Goal: Communication & Community: Answer question/provide support

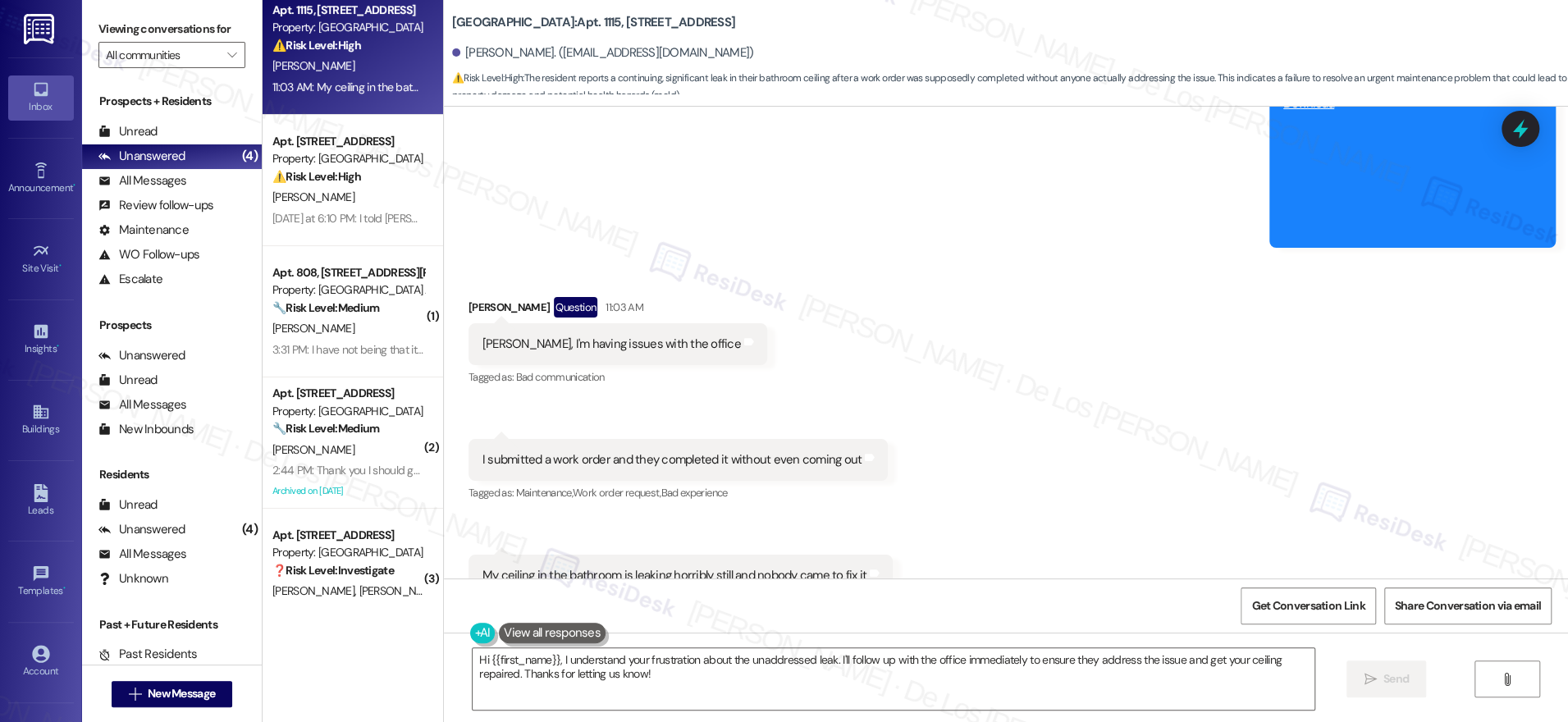
scroll to position [15, 0]
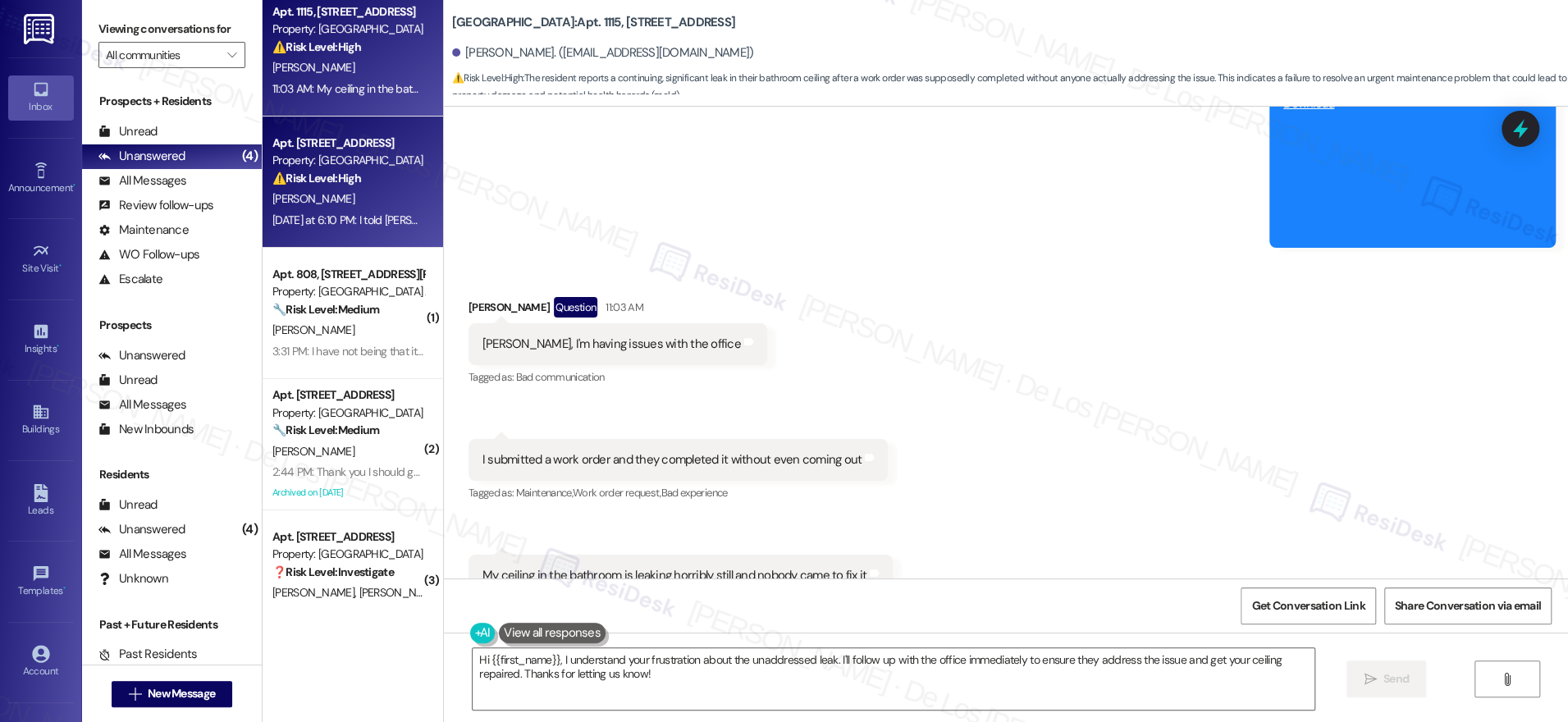
click at [373, 216] on div "Yesterday at 6:10 PM: I told Madison about it, the flat stove top Yesterday at …" at bounding box center [432, 220] width 319 height 15
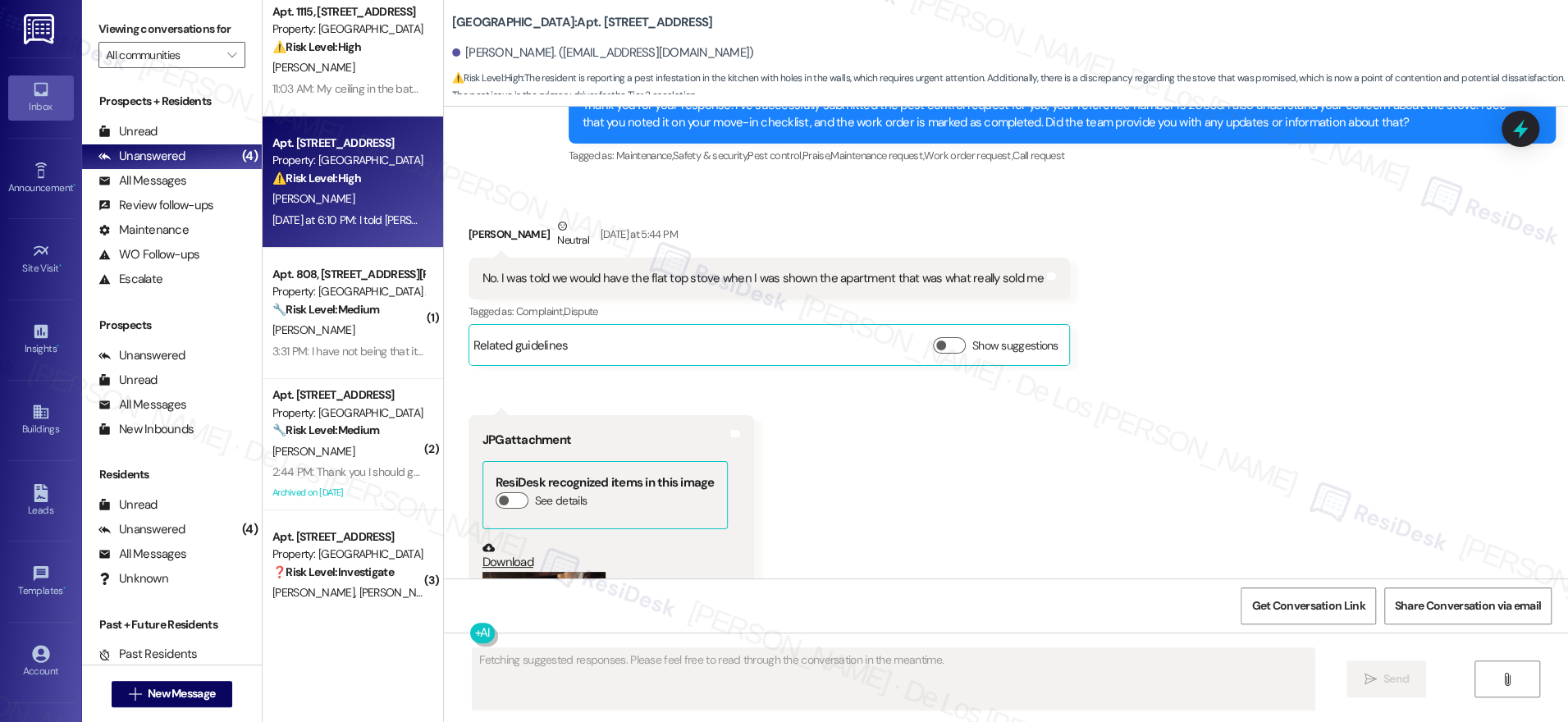
scroll to position [2124, 0]
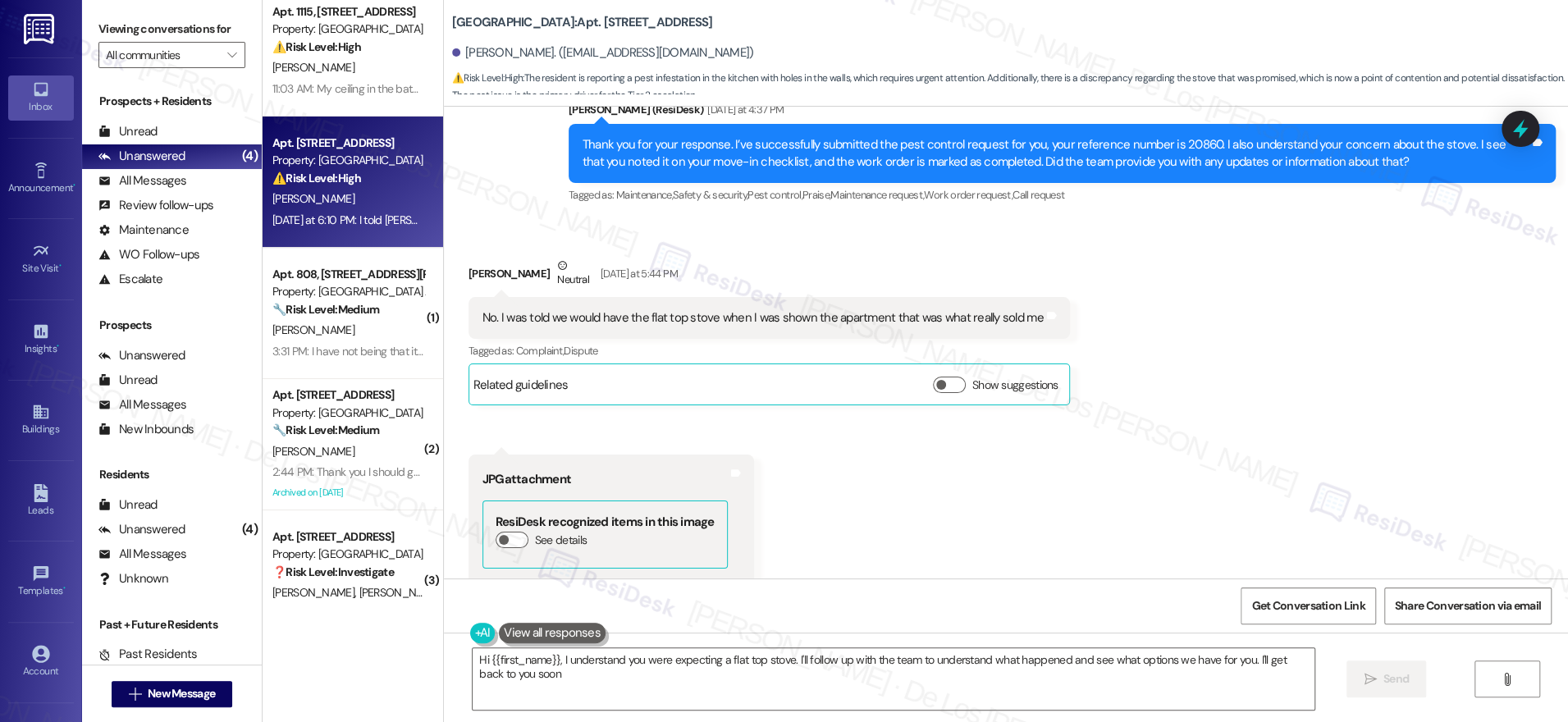
type textarea "Hi {{first_name}}, I understand you were expecting a flat top stove. I'll follo…"
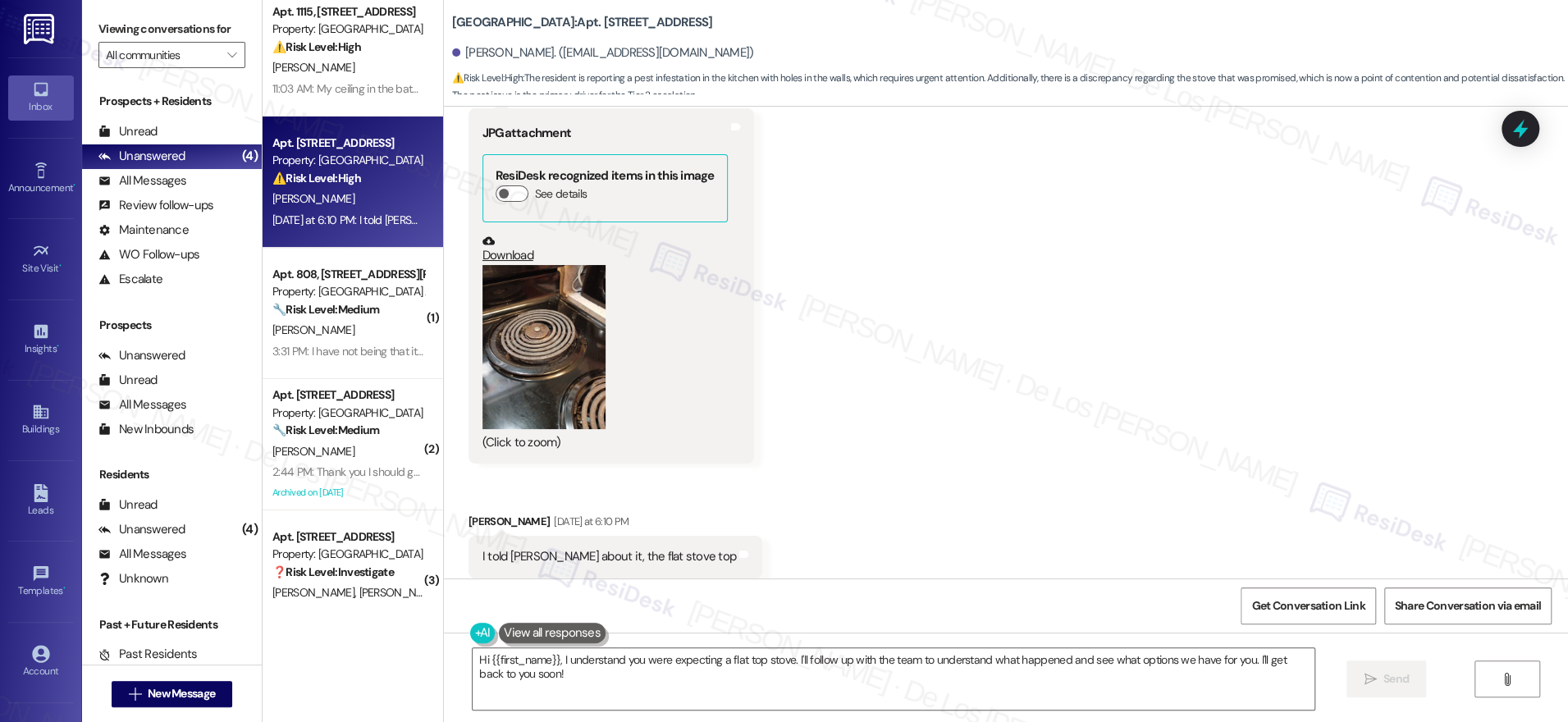
scroll to position [2477, 0]
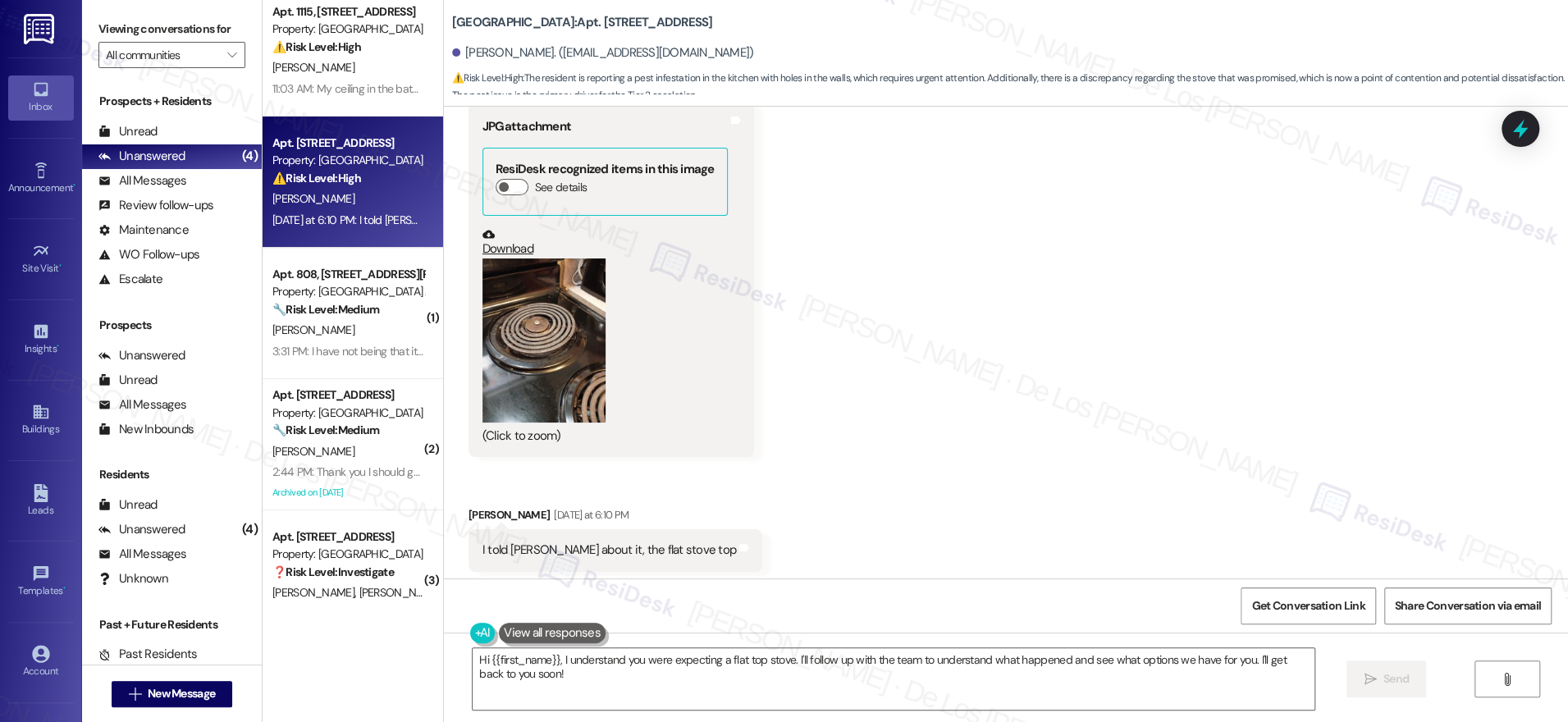
click at [517, 378] on button "Zoom image" at bounding box center [544, 341] width 124 height 164
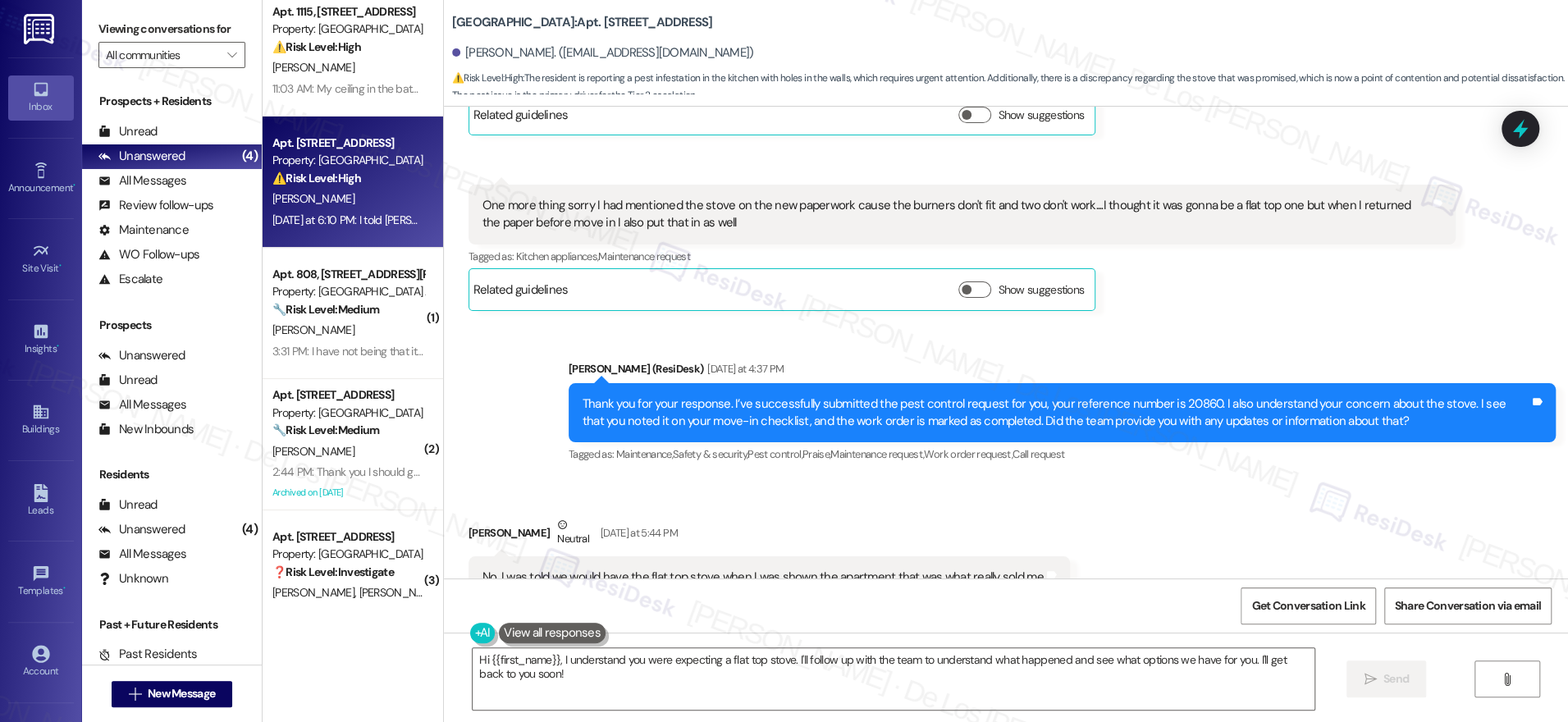
scroll to position [1836, 0]
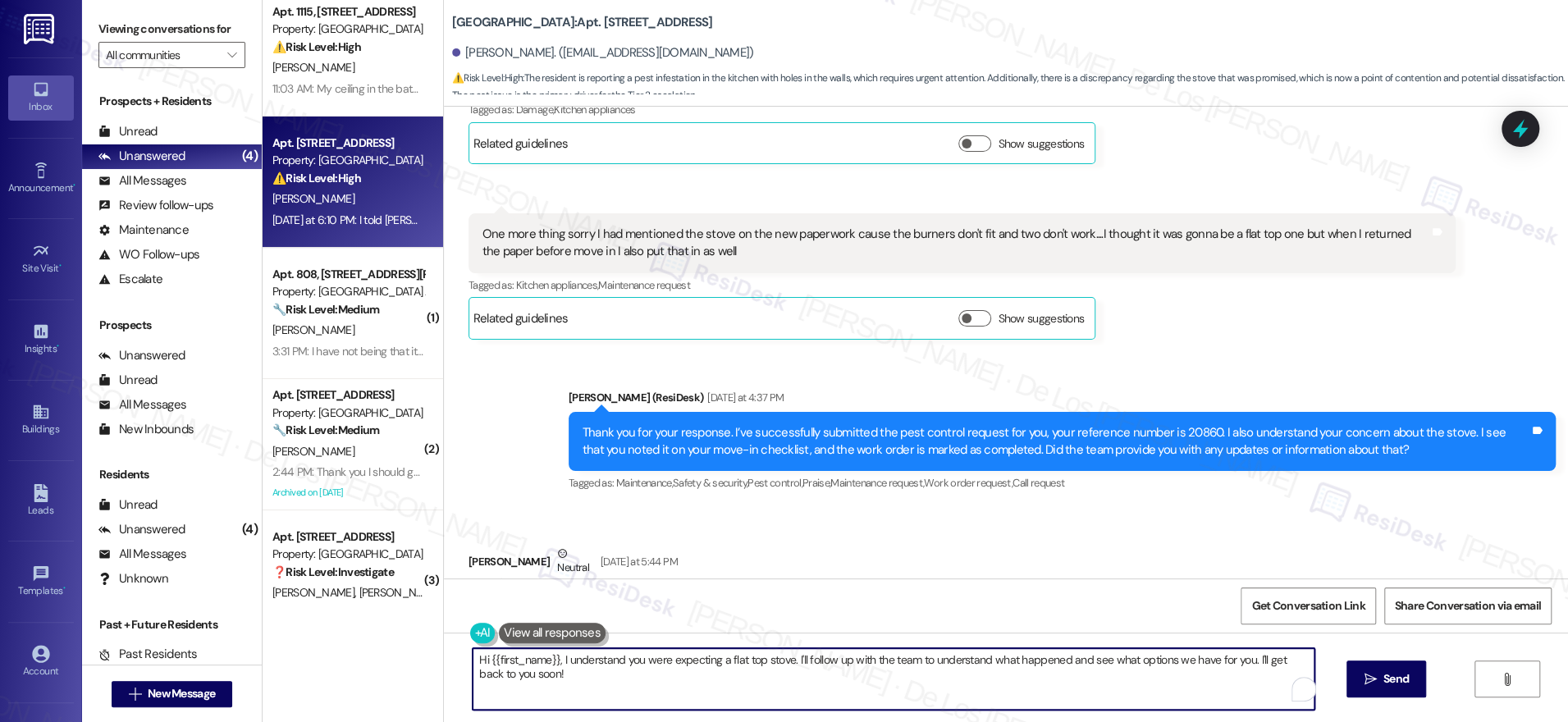
click at [802, 655] on textarea "Hi {{first_name}}, I understand you were expecting a flat top stove. I'll follo…" at bounding box center [894, 678] width 842 height 61
click at [832, 669] on textarea "Hi {{first_name}}, I understand you were expecting a flat top stove. I'll follo…" at bounding box center [889, 678] width 842 height 61
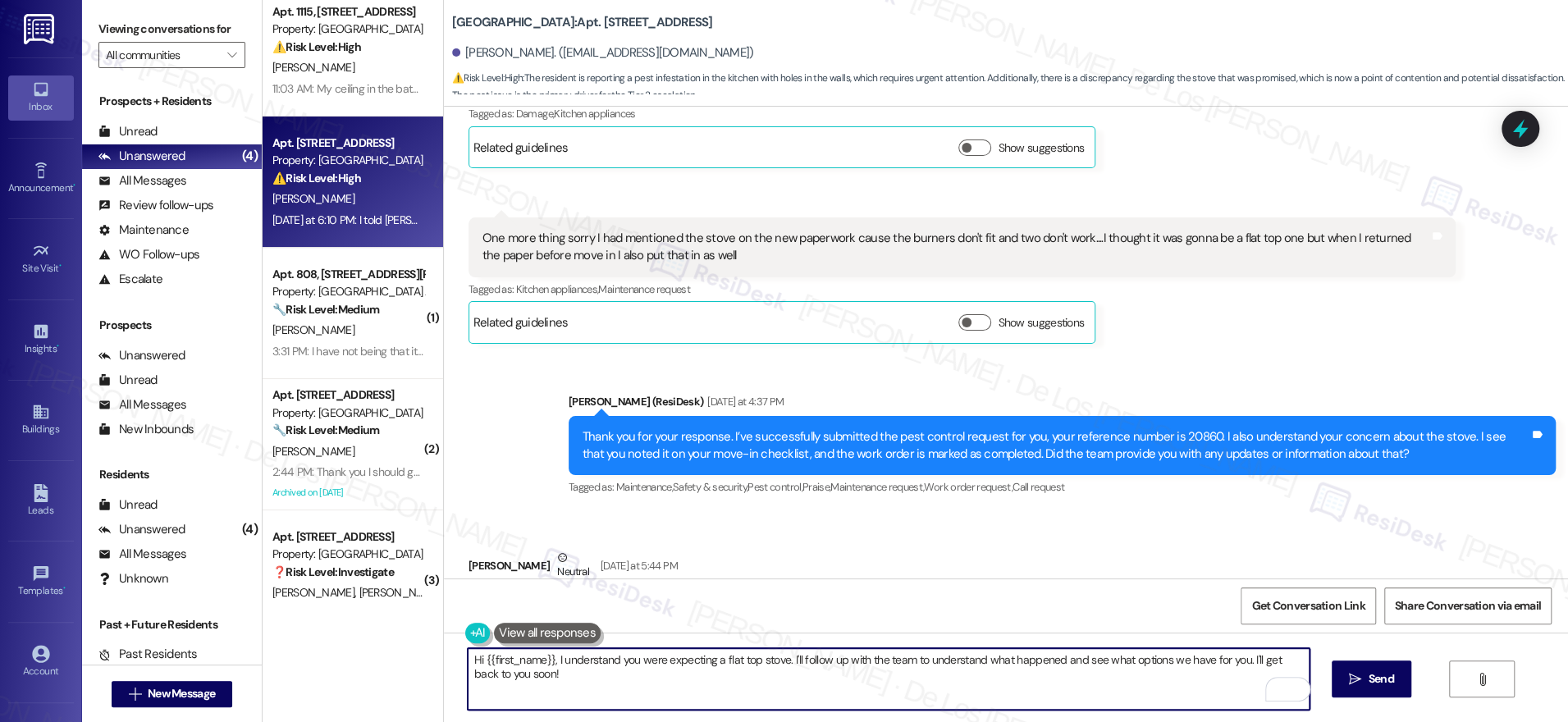
scroll to position [1832, 0]
drag, startPoint x: 789, startPoint y: 658, endPoint x: 823, endPoint y: 690, distance: 46.7
click at [823, 690] on textarea "Hi {{first_name}}, I understand you were expecting a flat top stove. I'll follo…" at bounding box center [889, 678] width 842 height 61
paste textarea "Do we have your permission to enter if you’re not home? Also, do you have any p…"
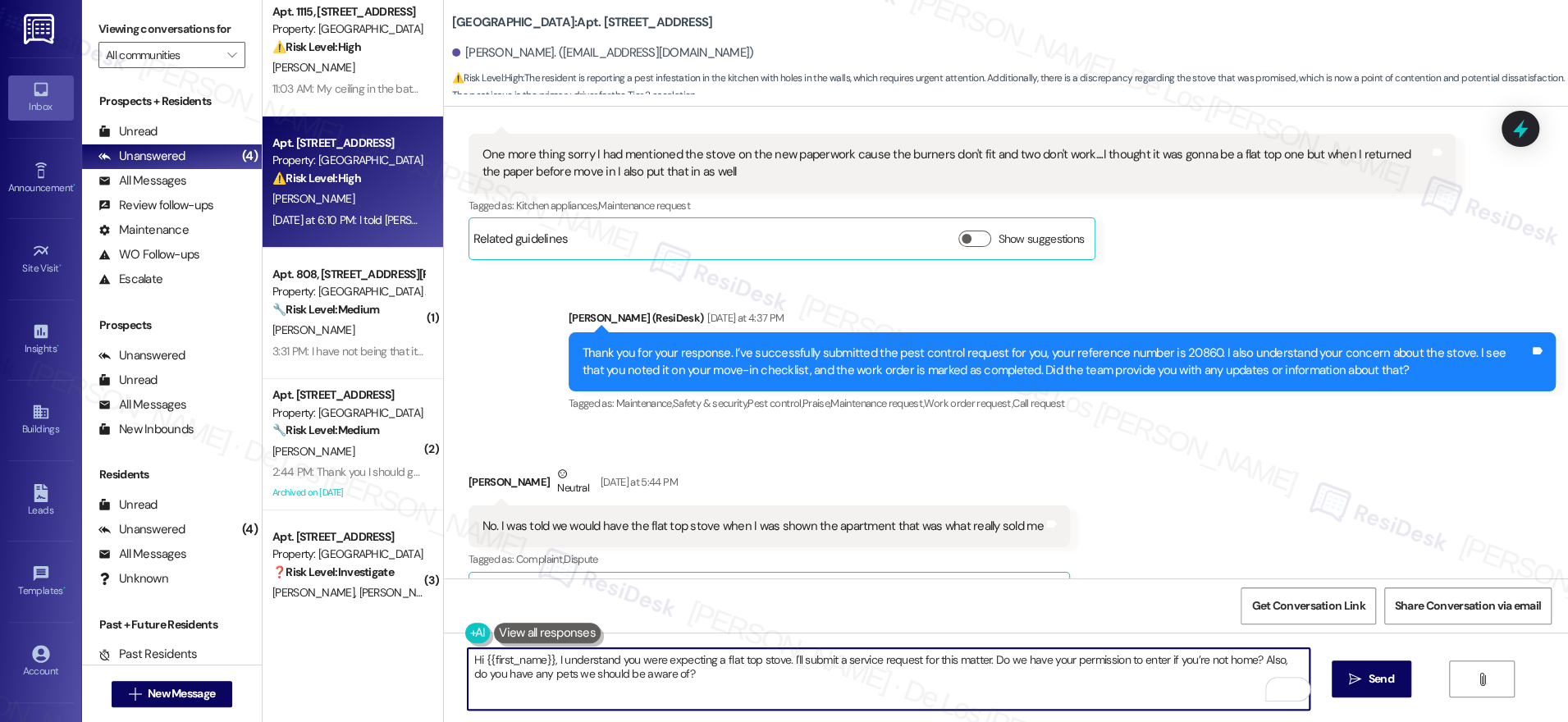
scroll to position [2487, 0]
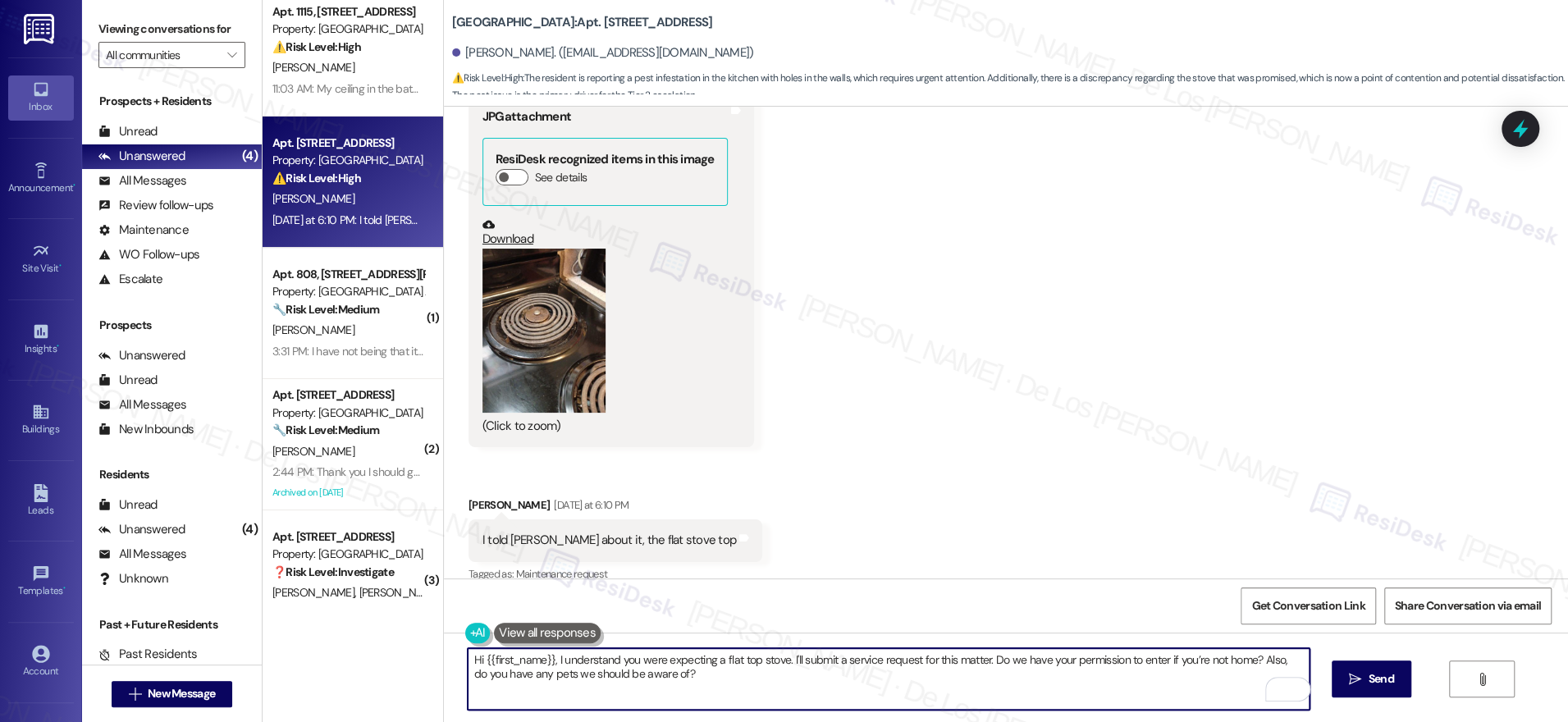
click at [1061, 691] on textarea "Hi {{first_name}}, I understand you were expecting a flat top stove. I'll submi…" at bounding box center [889, 678] width 842 height 61
type textarea "Hi {{first_name}}, I understand you were expecting a flat top stove. I'll submi…"
click at [1352, 674] on icon "" at bounding box center [1355, 679] width 13 height 13
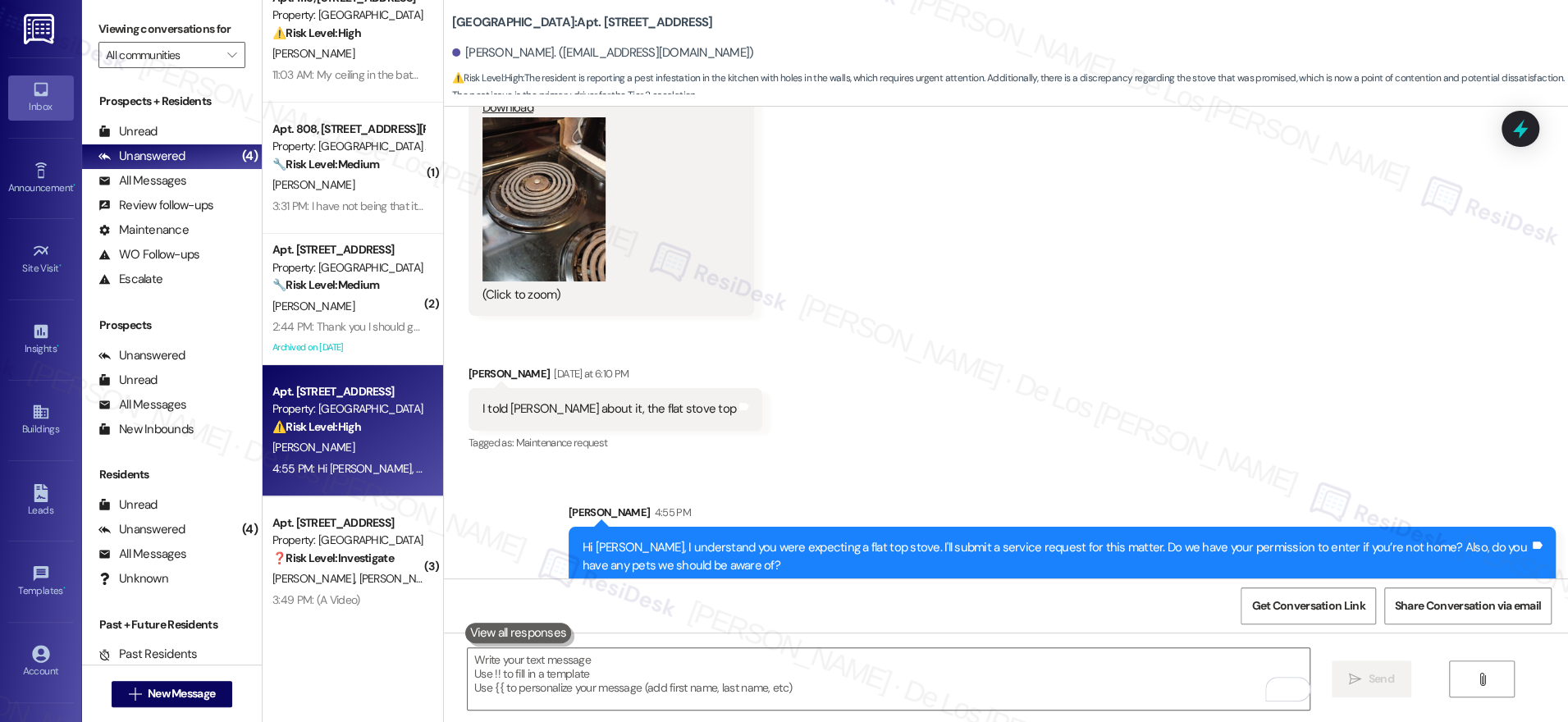
scroll to position [51, 0]
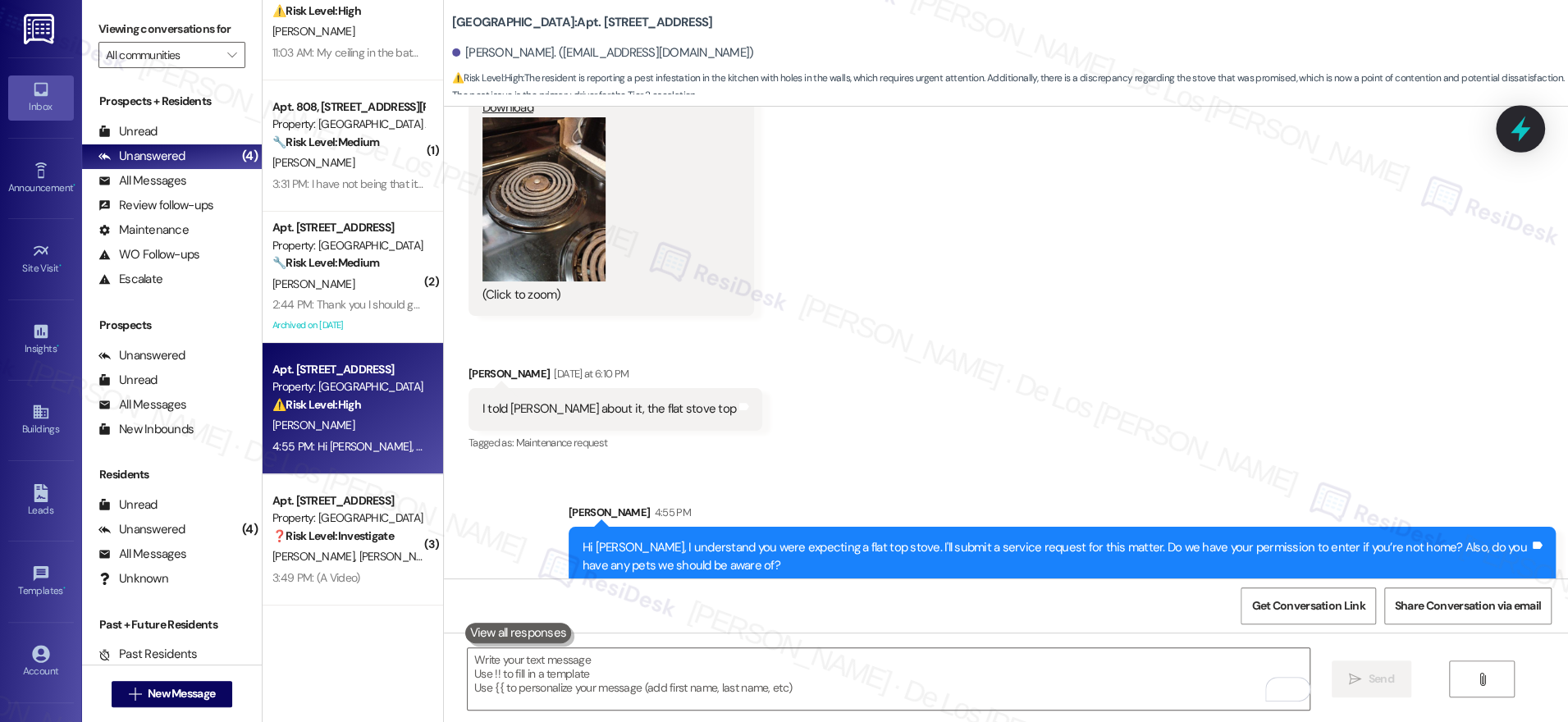
click at [1526, 124] on icon at bounding box center [1520, 128] width 28 height 28
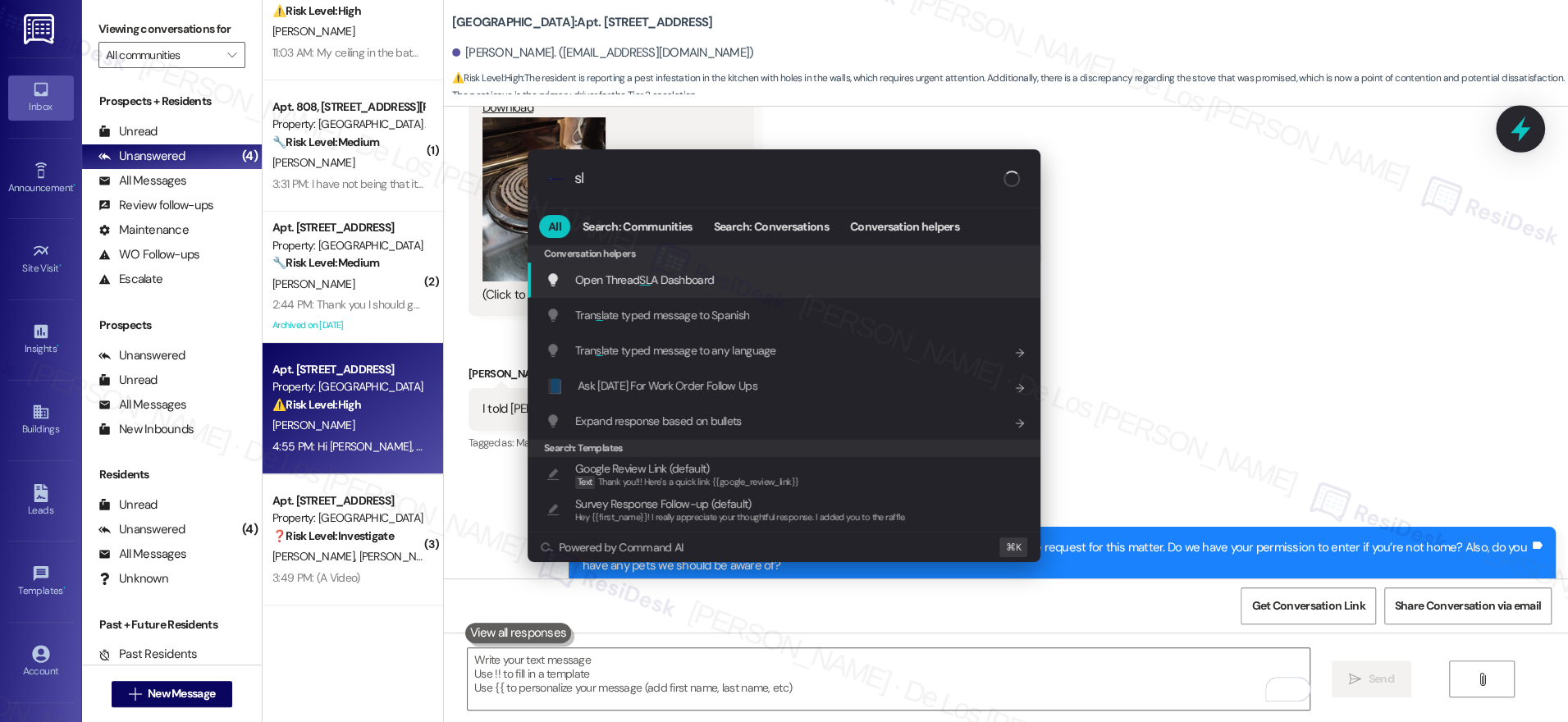
type input "sla"
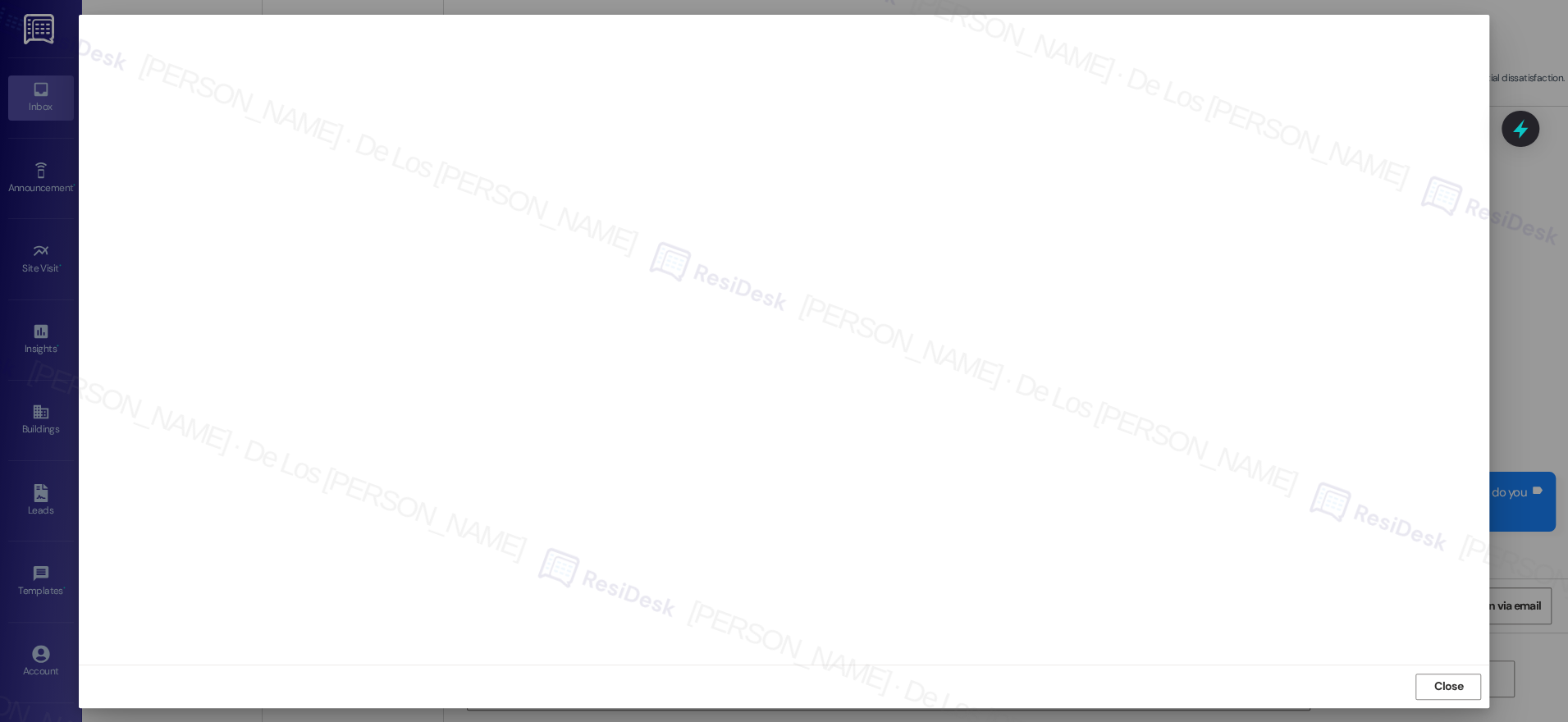
scroll to position [2732, 0]
click at [1428, 687] on button "Close" at bounding box center [1447, 687] width 65 height 26
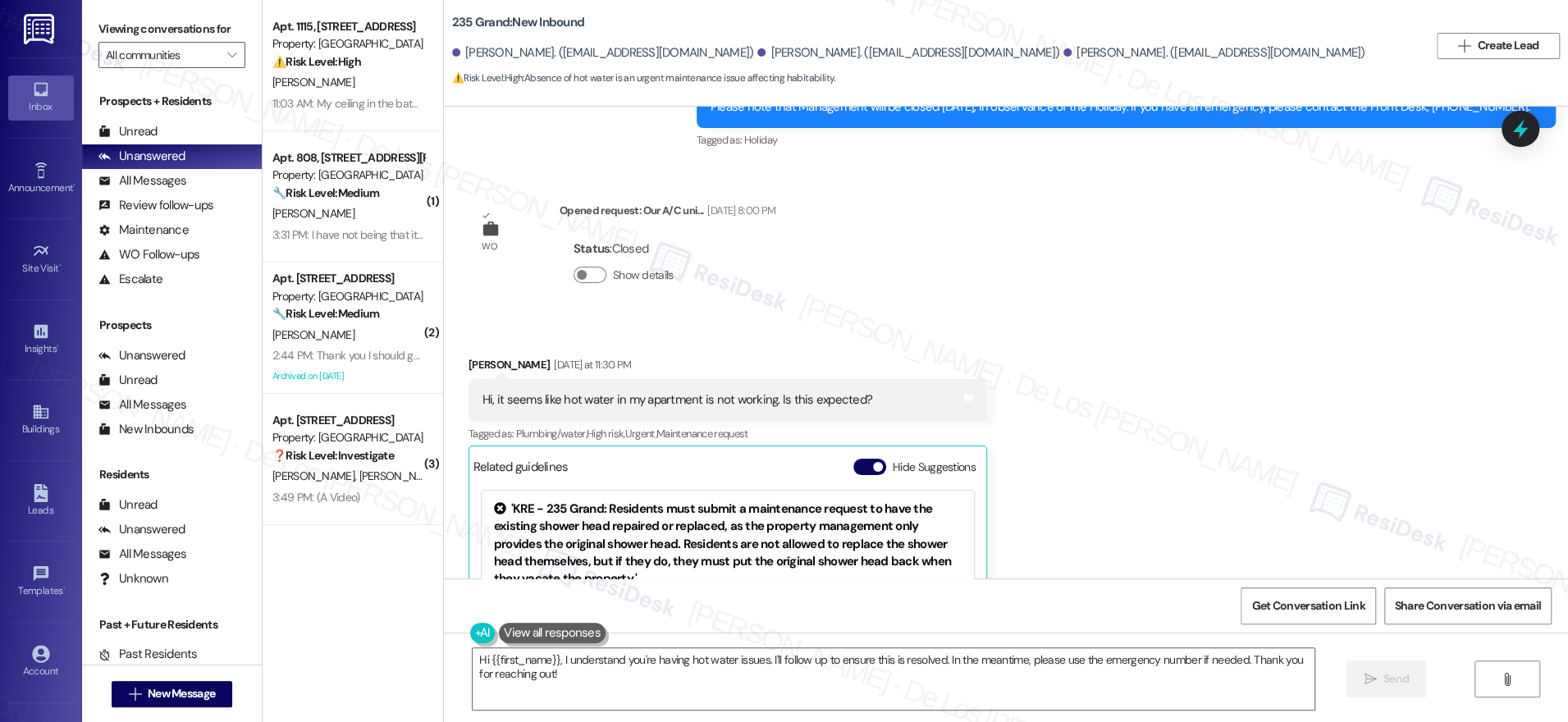
scroll to position [4278, 0]
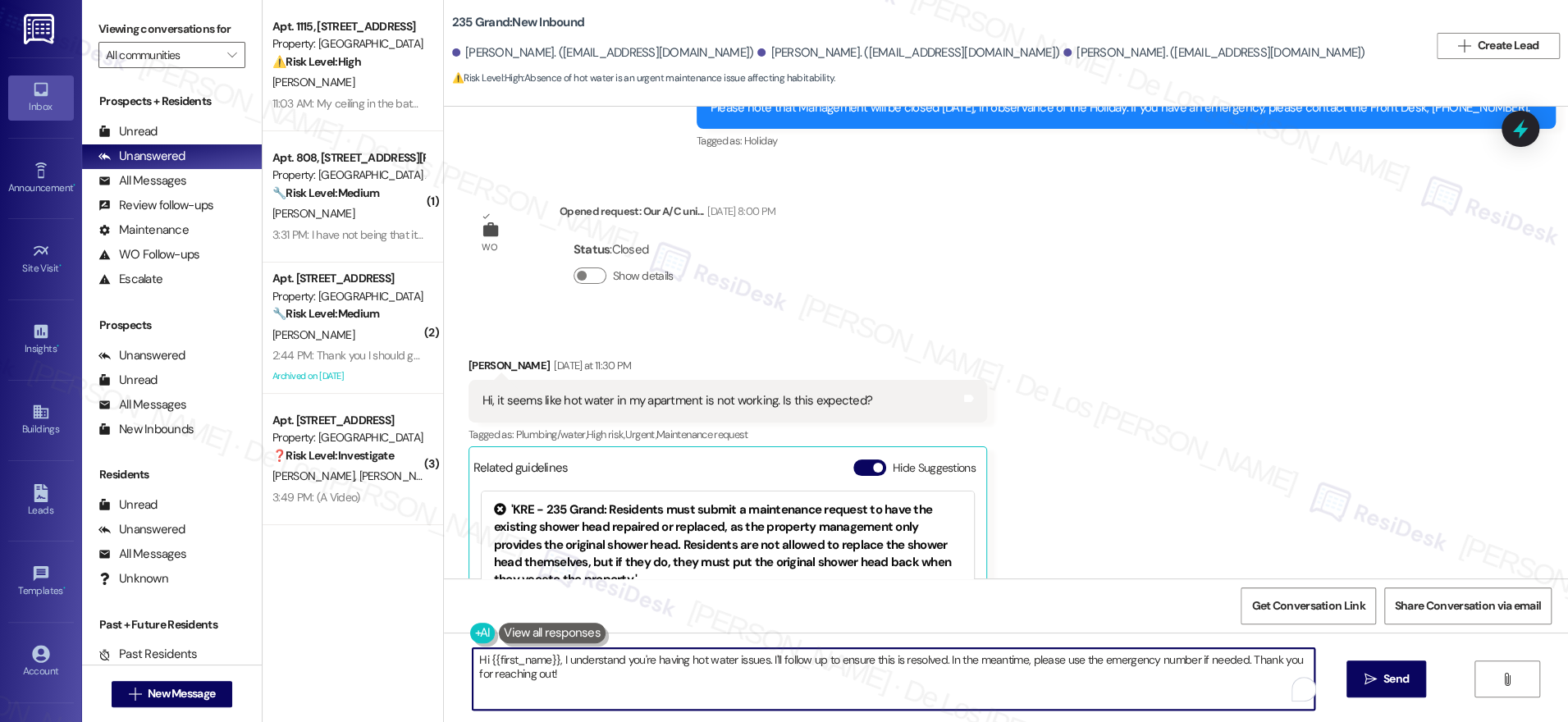
drag, startPoint x: 759, startPoint y: 659, endPoint x: 873, endPoint y: 678, distance: 115.6
click at [867, 682] on textarea "Hi {{first_name}}, I understand you're having hot water issues. I'll follow up …" at bounding box center [894, 678] width 842 height 61
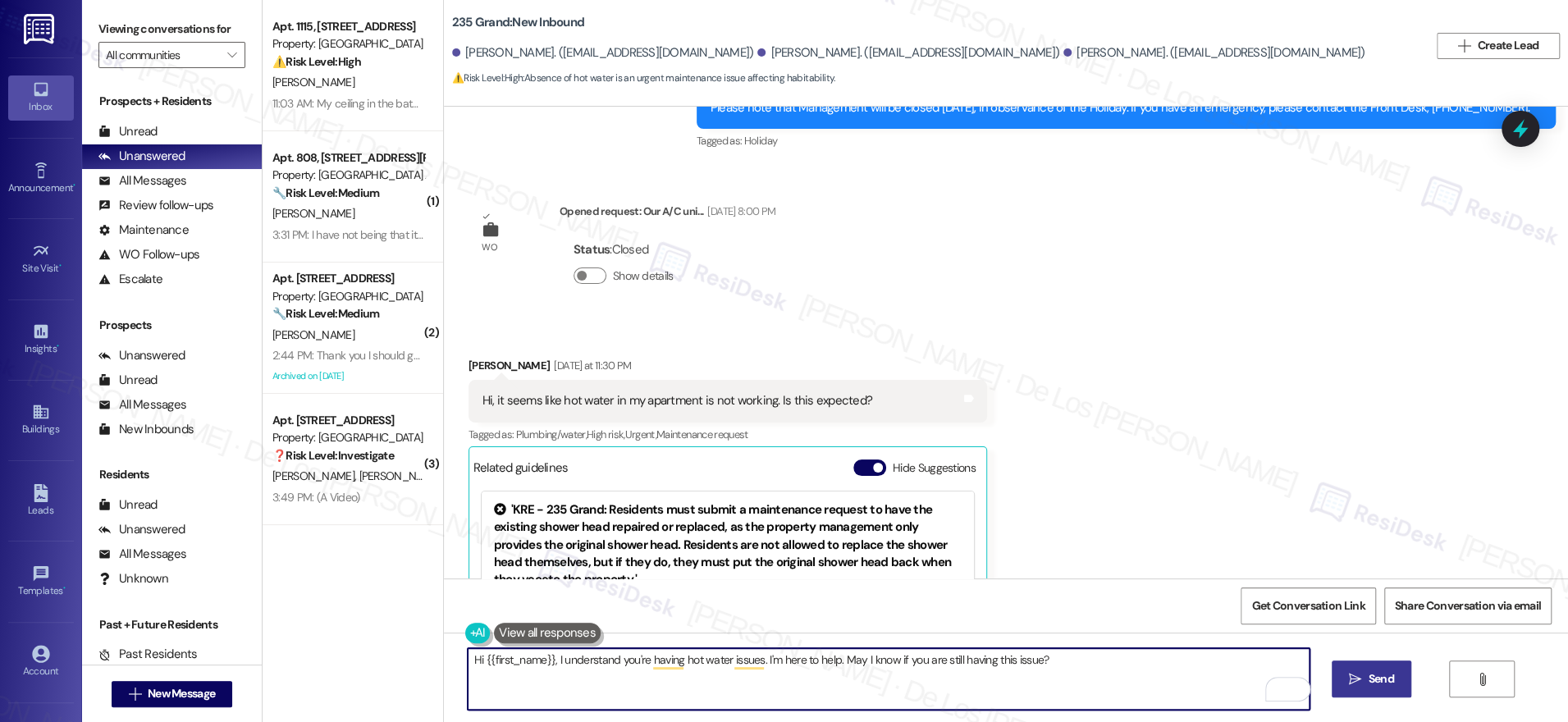
type textarea "Hi {{first_name}}, I understand you're having hot water issues. I'm here to hel…"
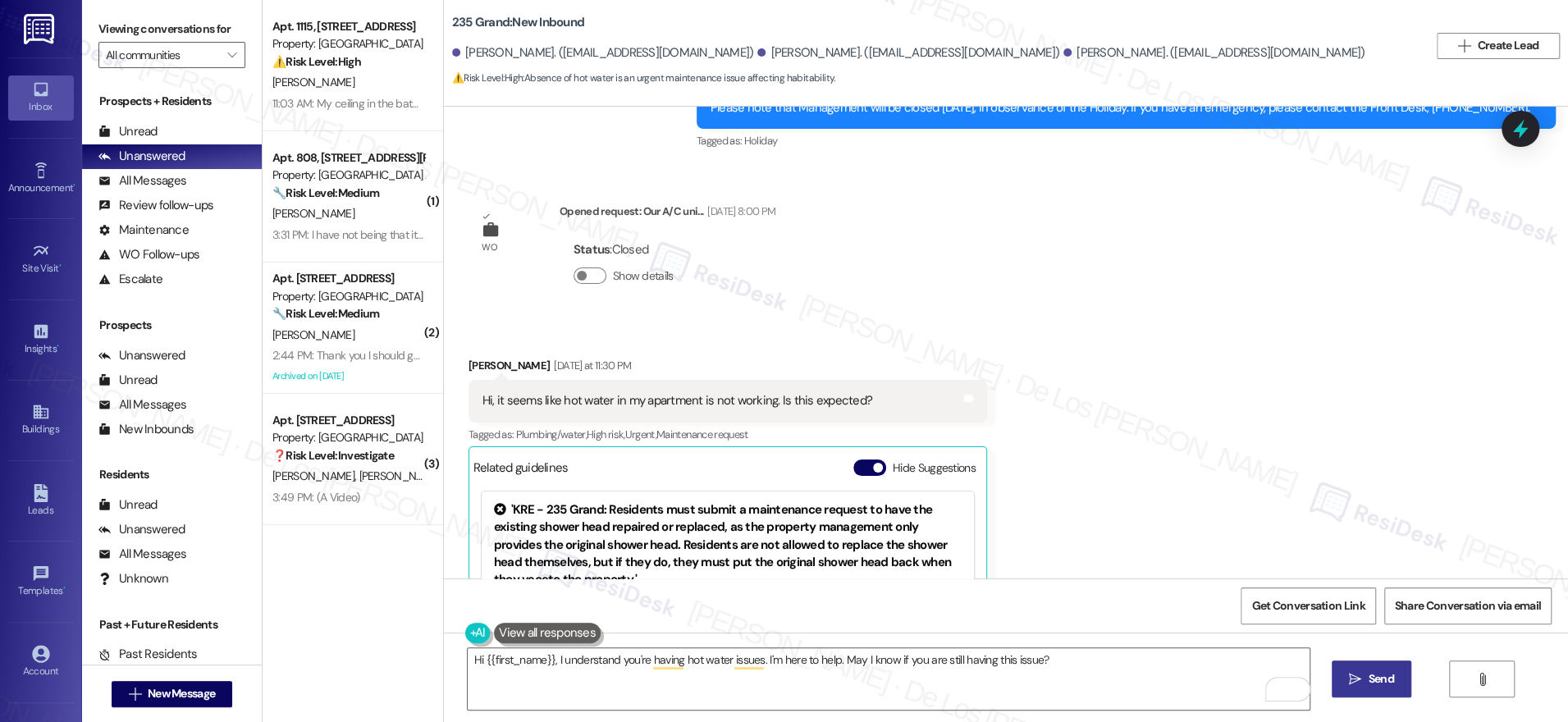
click at [1361, 684] on span " Send" at bounding box center [1372, 679] width 52 height 18
click at [1284, 603] on span "Get Conversation Link" at bounding box center [1308, 606] width 113 height 18
